Goal: Information Seeking & Learning: Learn about a topic

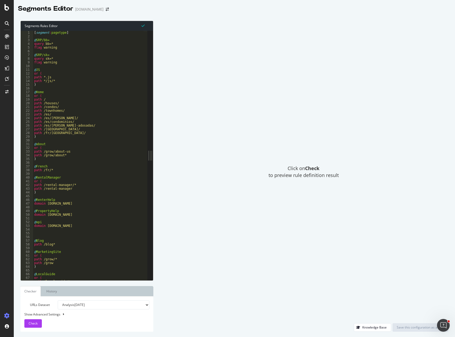
click at [242, 41] on div "Click on Check to preview rule definition result" at bounding box center [304, 172] width 290 height 302
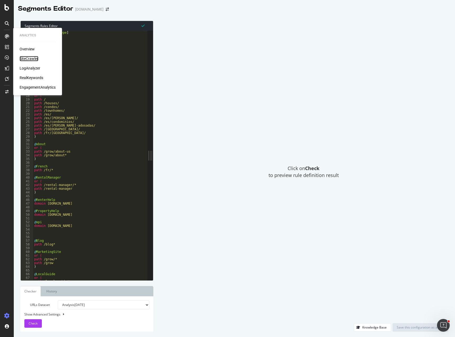
click at [33, 59] on div "SiteCrawler" at bounding box center [29, 58] width 19 height 5
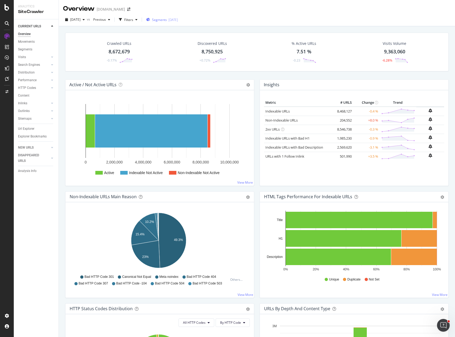
click at [167, 20] on span "Segments" at bounding box center [159, 19] width 15 height 5
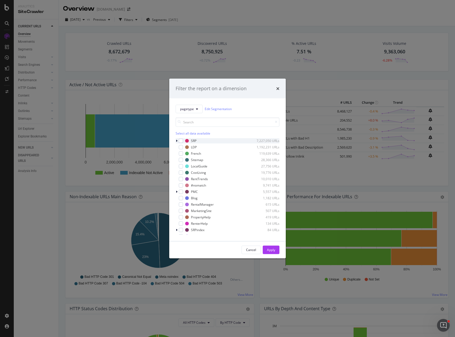
click at [177, 140] on icon "modal" at bounding box center [177, 140] width 2 height 3
click at [192, 106] on button "pagetype" at bounding box center [189, 108] width 27 height 8
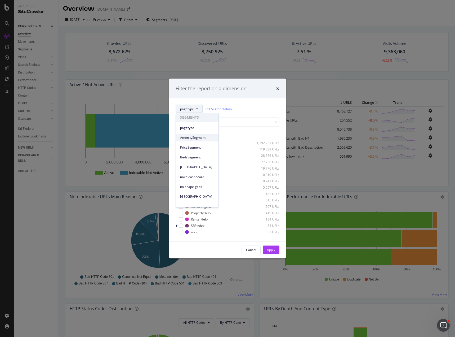
click at [194, 138] on span "AmenitySegment" at bounding box center [197, 137] width 34 height 5
click at [195, 121] on input "modal" at bounding box center [228, 121] width 104 height 9
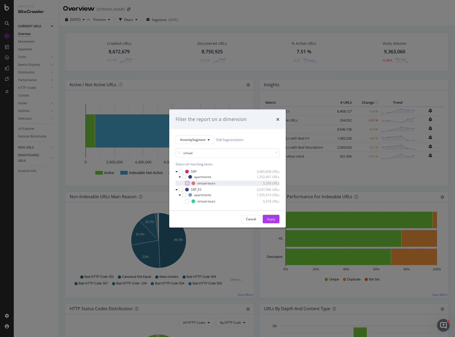
type input "virtual"
click at [188, 183] on div "modal" at bounding box center [187, 183] width 4 height 4
click at [189, 200] on div "modal" at bounding box center [187, 201] width 4 height 4
click at [188, 200] on icon "modal" at bounding box center [187, 201] width 2 height 3
click at [271, 220] on div "Apply" at bounding box center [271, 219] width 8 height 5
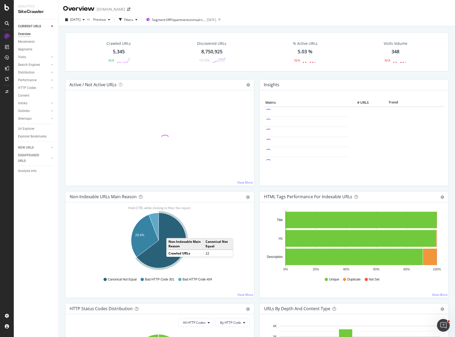
click at [172, 232] on icon "A chart." at bounding box center [162, 240] width 50 height 55
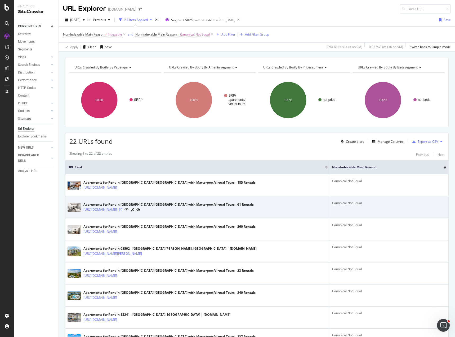
click at [122, 209] on icon at bounding box center [120, 209] width 3 height 3
